Goal: Obtain resource: Obtain resource

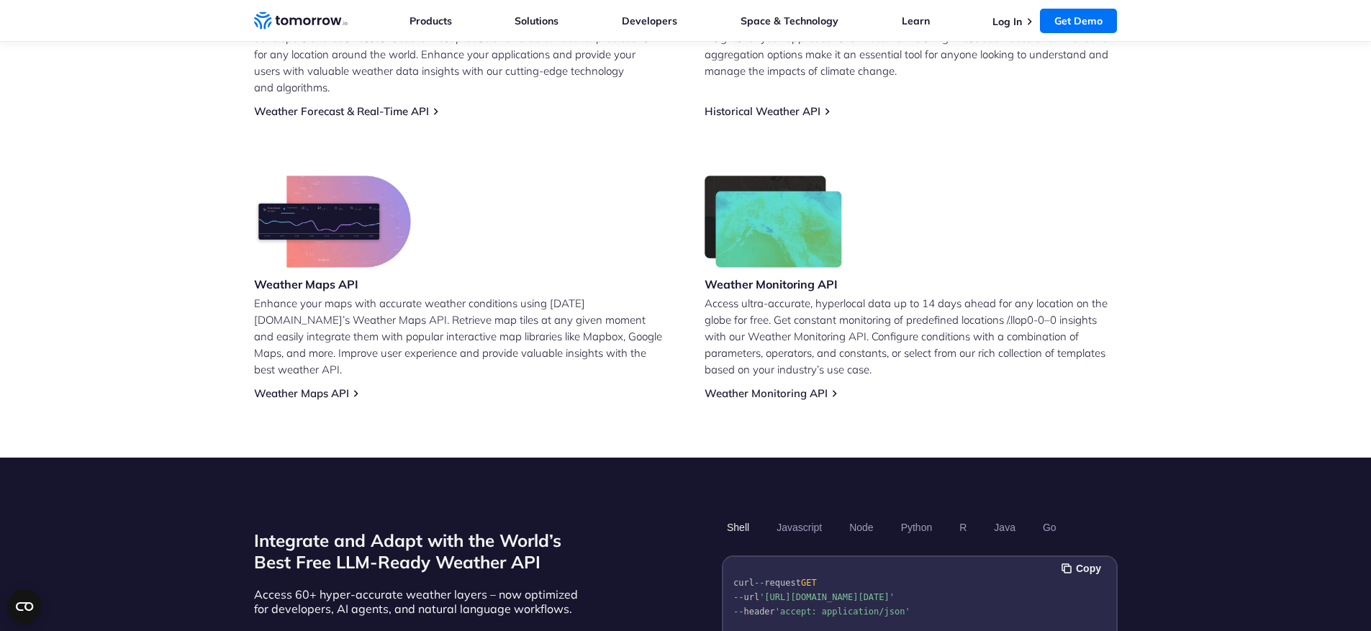
scroll to position [1129, 0]
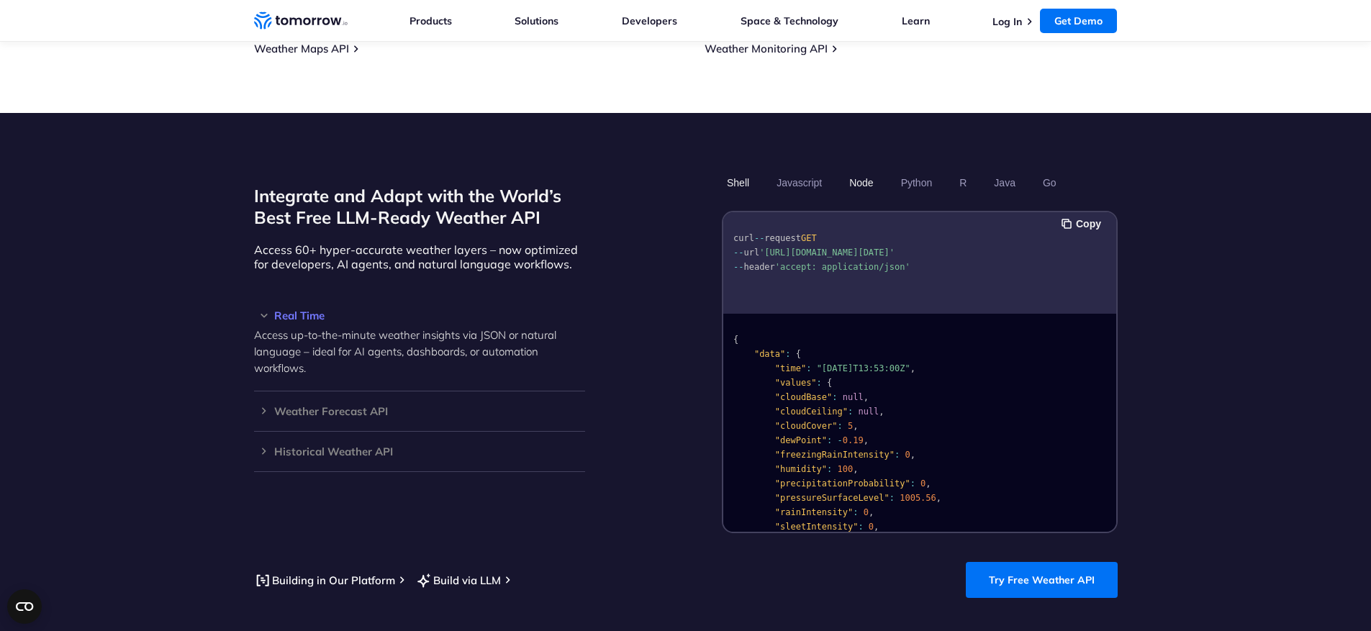
click at [872, 171] on button "Node" at bounding box center [861, 183] width 34 height 24
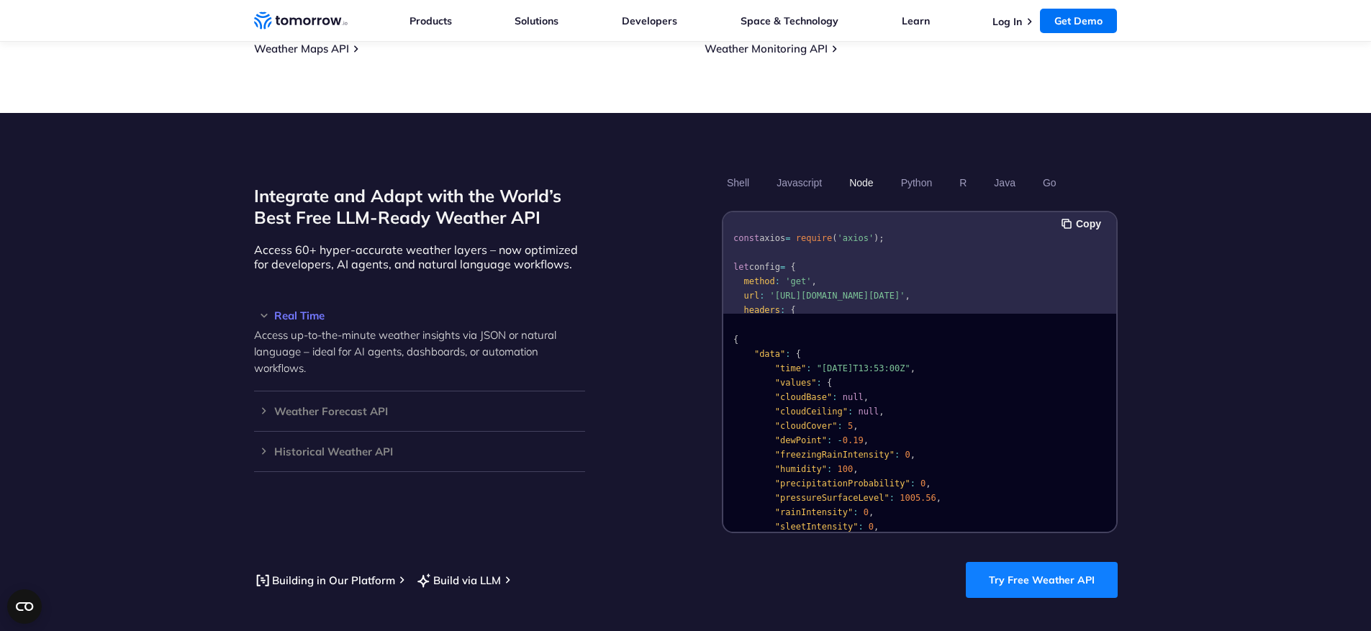
click at [1045, 562] on link "Try Free Weather API" at bounding box center [1042, 580] width 152 height 36
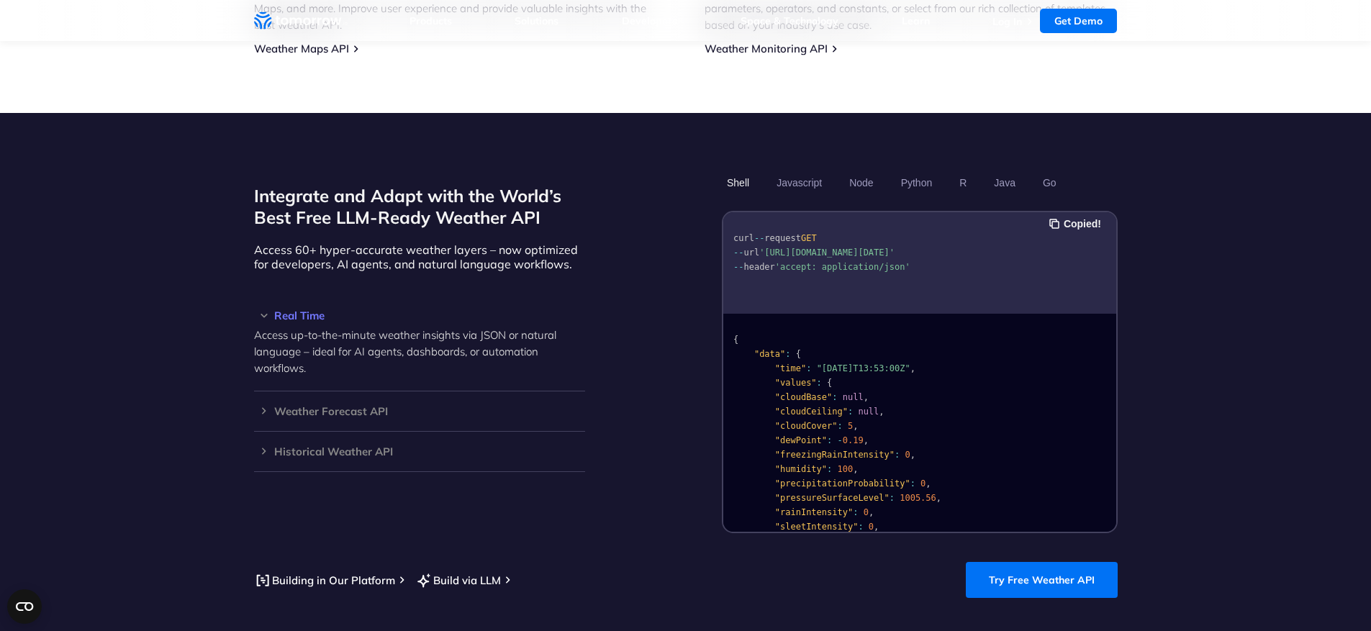
click at [887, 250] on pre "curl -- request GET -- url 'https://api.tomorrow.io/v4/weather/realtime?locatio…" at bounding box center [919, 249] width 393 height 65
click at [872, 252] on span "'[URL][DOMAIN_NAME][DATE]'" at bounding box center [826, 253] width 135 height 10
click at [839, 268] on span "'accept: application/json'" at bounding box center [841, 267] width 135 height 10
drag, startPoint x: 769, startPoint y: 235, endPoint x: 874, endPoint y: 248, distance: 105.2
click at [874, 248] on span "'[URL][DOMAIN_NAME][DATE]'" at bounding box center [826, 253] width 135 height 10
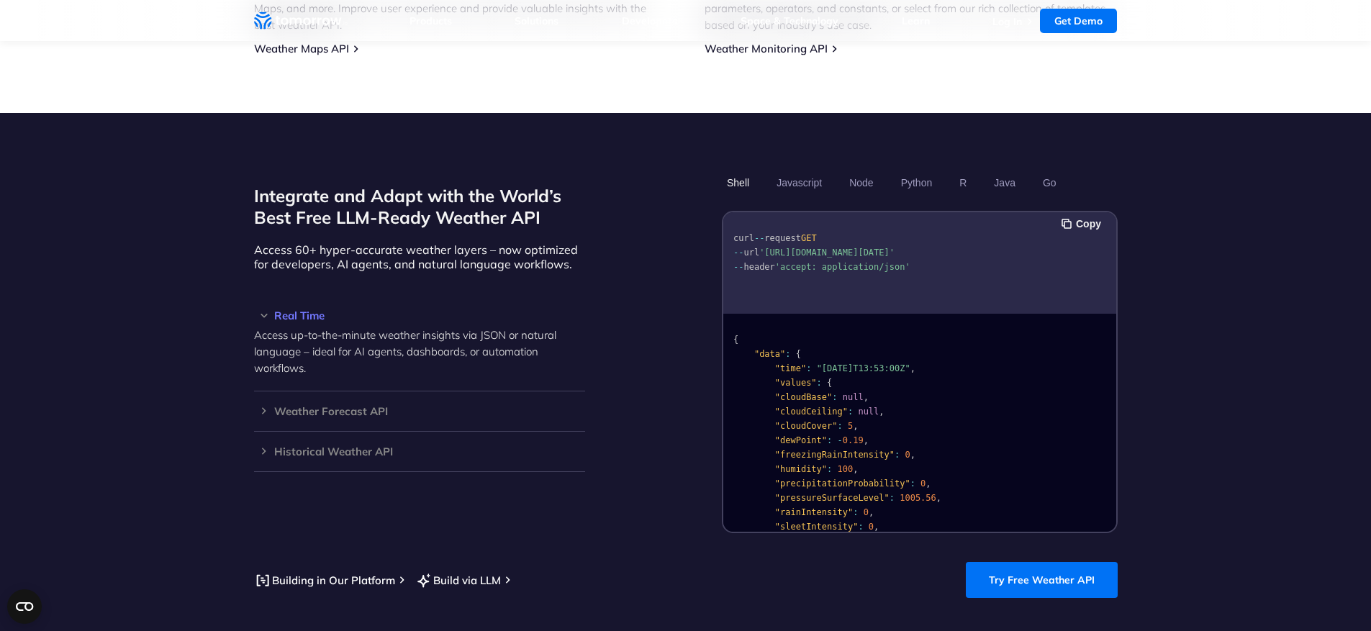
copy span "https://api.tomorrow.io/v4/weather/realtime?location=toronto&apikey=XXX"
click at [963, 253] on pre "curl -- request GET -- url 'https://api.tomorrow.io/v4/weather/realtime?locatio…" at bounding box center [919, 249] width 393 height 65
drag, startPoint x: 783, startPoint y: 249, endPoint x: 769, endPoint y: 236, distance: 19.4
click at [769, 248] on span "'[URL][DOMAIN_NAME][DATE]'" at bounding box center [826, 253] width 135 height 10
copy span "https://api.tomorrow.io/v4/weather/realtime?location=t"
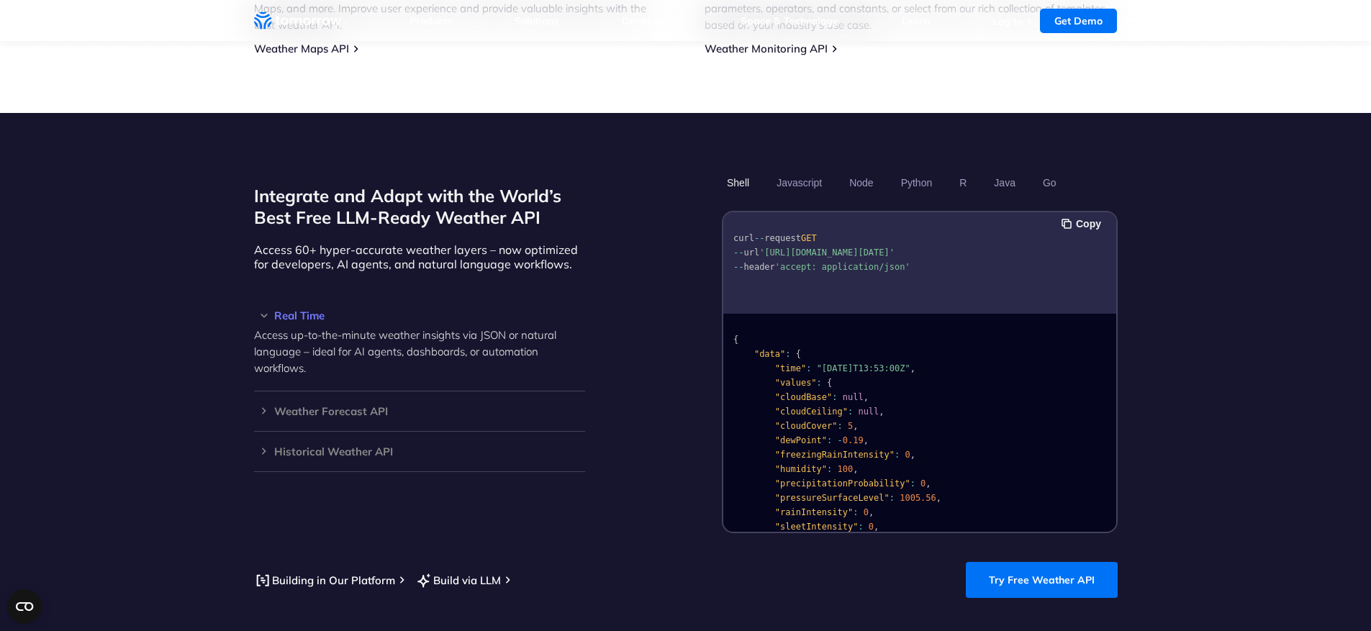
click at [782, 253] on span "'[URL][DOMAIN_NAME][DATE]'" at bounding box center [826, 253] width 135 height 10
drag, startPoint x: 780, startPoint y: 252, endPoint x: 769, endPoint y: 235, distance: 19.8
click at [769, 248] on span "'[URL][DOMAIN_NAME][DATE]'" at bounding box center [826, 253] width 135 height 10
copy span "https://api.tomorrow.io/v4/weather/realtime?location="
drag, startPoint x: 817, startPoint y: 251, endPoint x: 856, endPoint y: 248, distance: 39.0
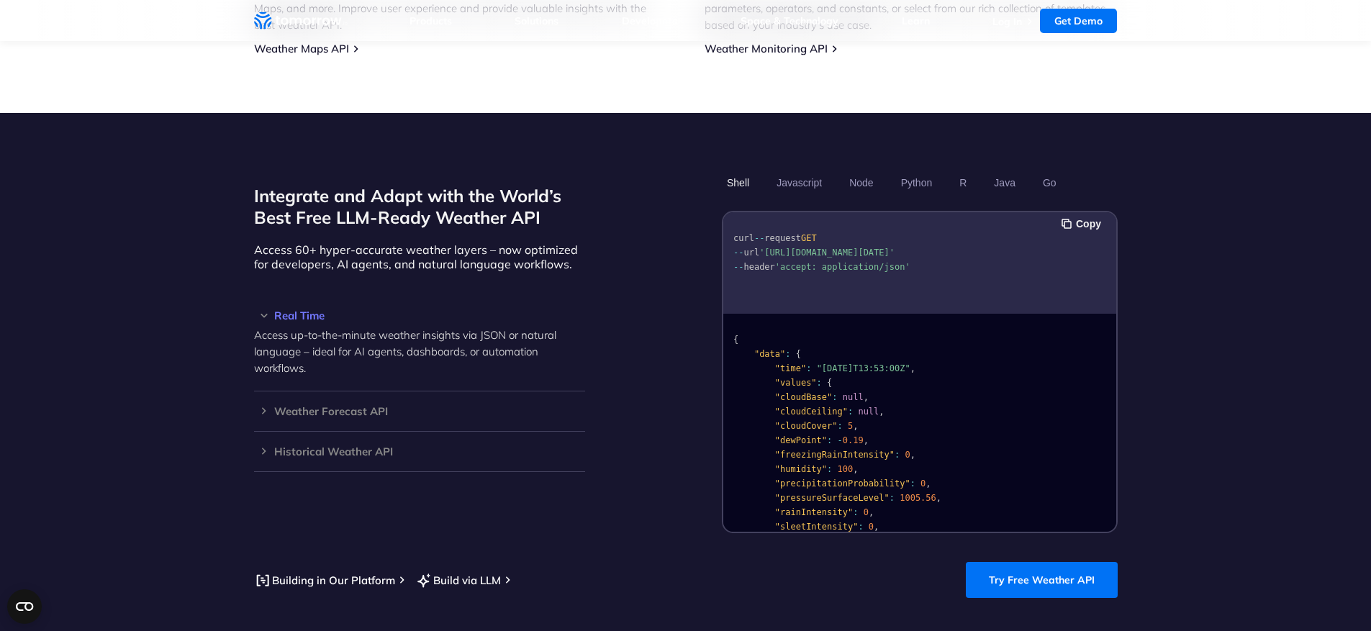
click at [856, 248] on span "'[URL][DOMAIN_NAME][DATE]'" at bounding box center [826, 253] width 135 height 10
copy span "&apikey="
